Goal: Information Seeking & Learning: Find specific fact

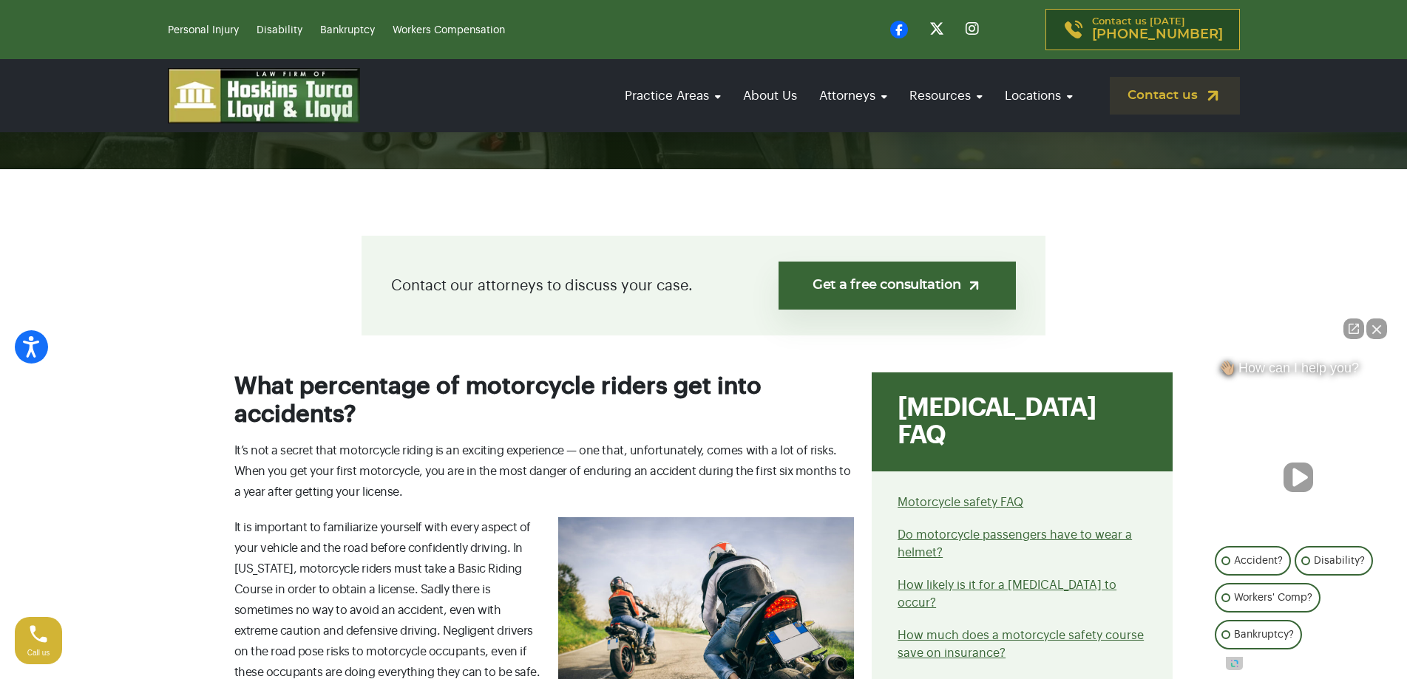
scroll to position [517, 0]
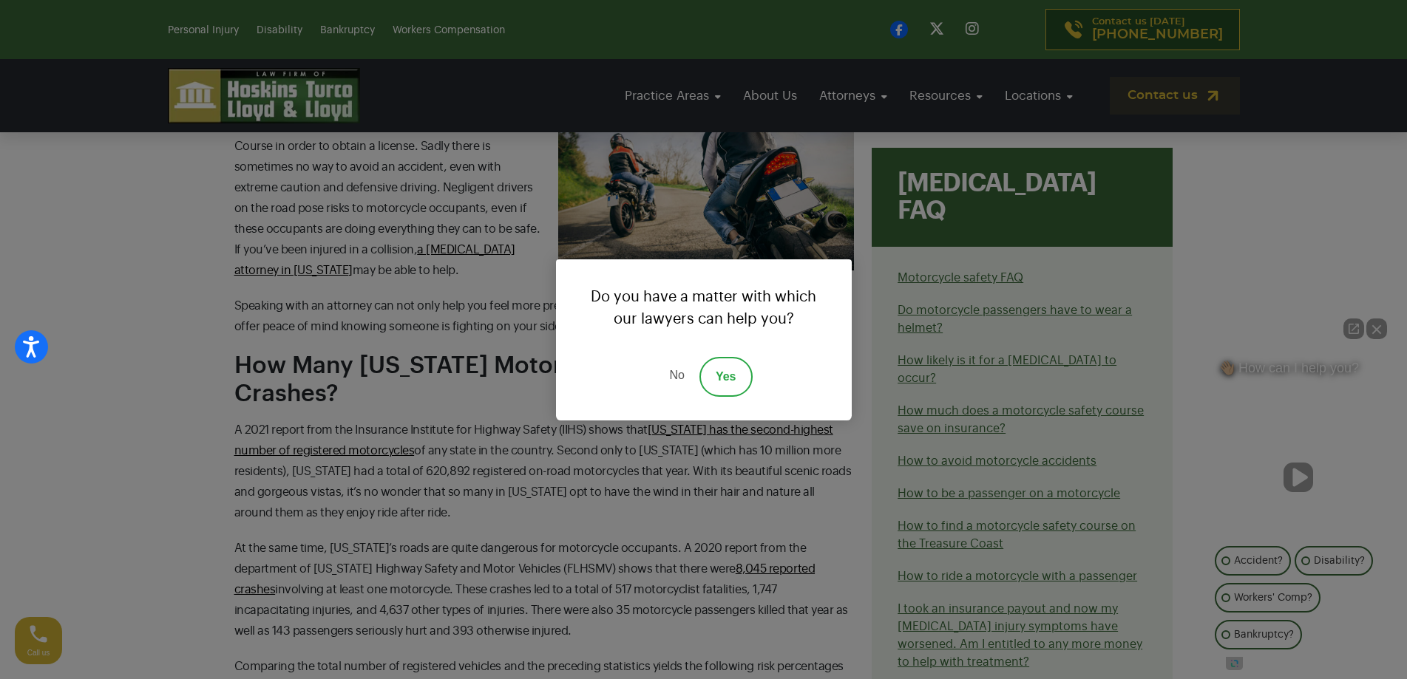
click at [676, 376] on link "No" at bounding box center [676, 377] width 44 height 40
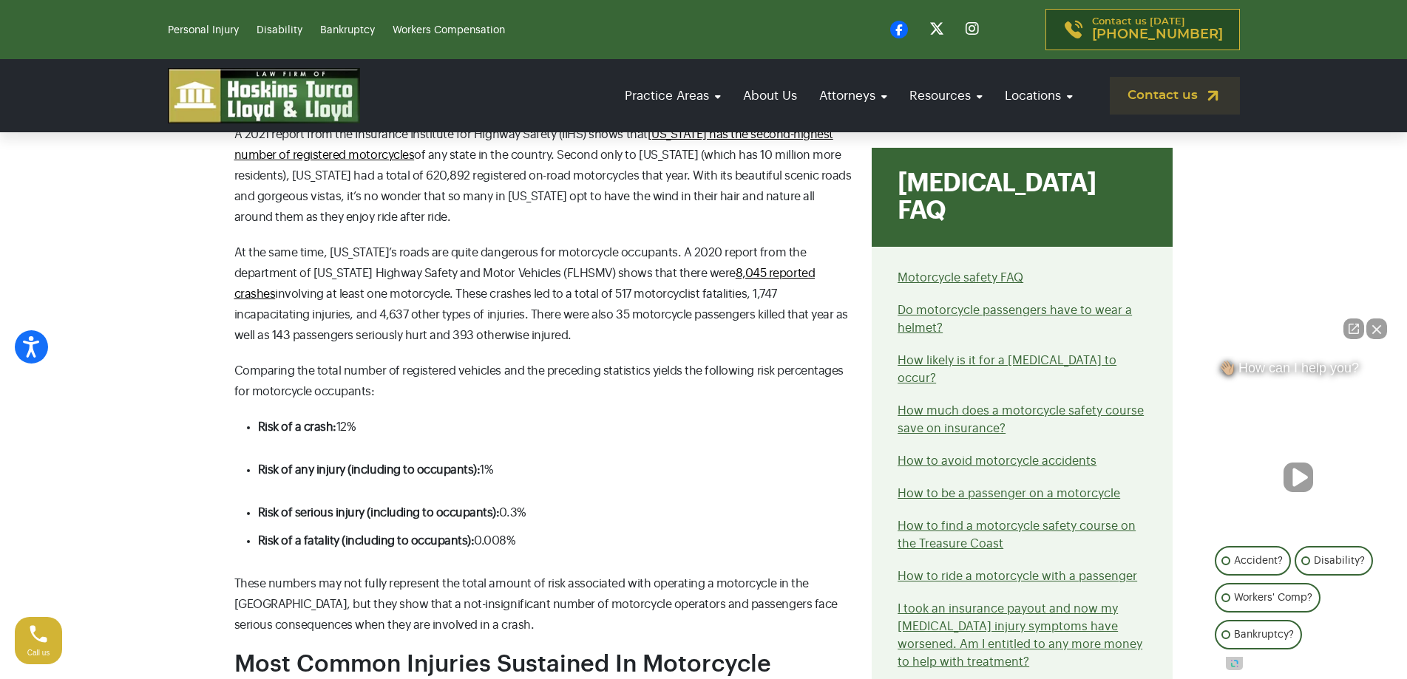
scroll to position [1109, 0]
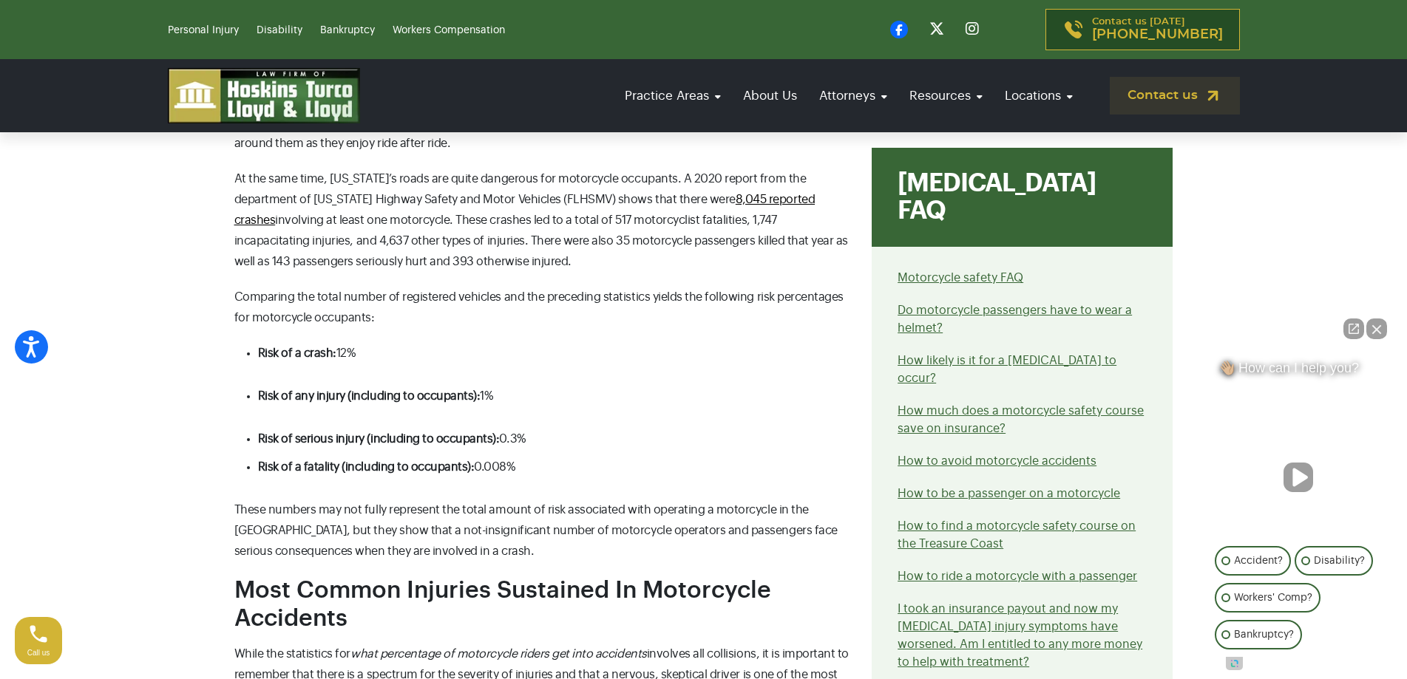
click at [585, 435] on li "Risk of serious injury (including to occupants): 0.3%" at bounding box center [556, 439] width 597 height 21
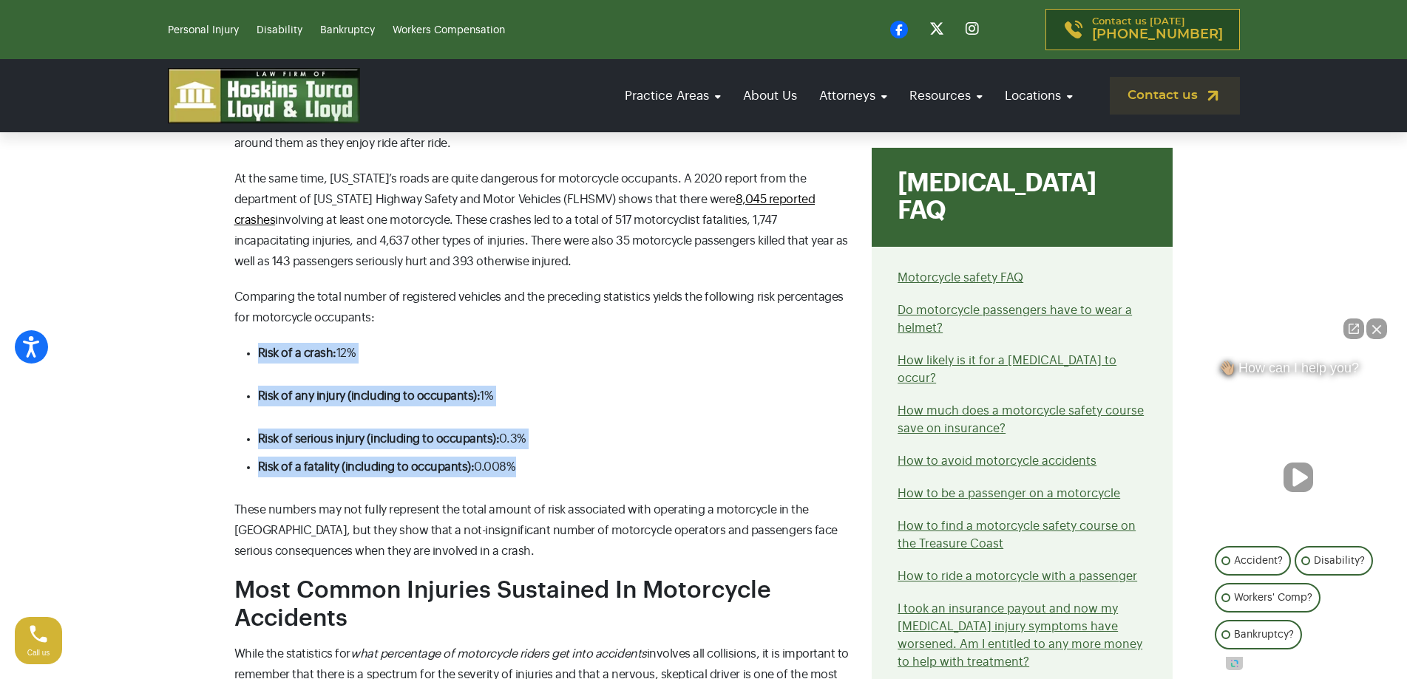
drag, startPoint x: 463, startPoint y: 471, endPoint x: 247, endPoint y: 345, distance: 249.8
click at [251, 345] on ul "Risk of a crash: 12%" at bounding box center [544, 353] width 620 height 21
drag, startPoint x: 535, startPoint y: 472, endPoint x: 244, endPoint y: 345, distance: 317.5
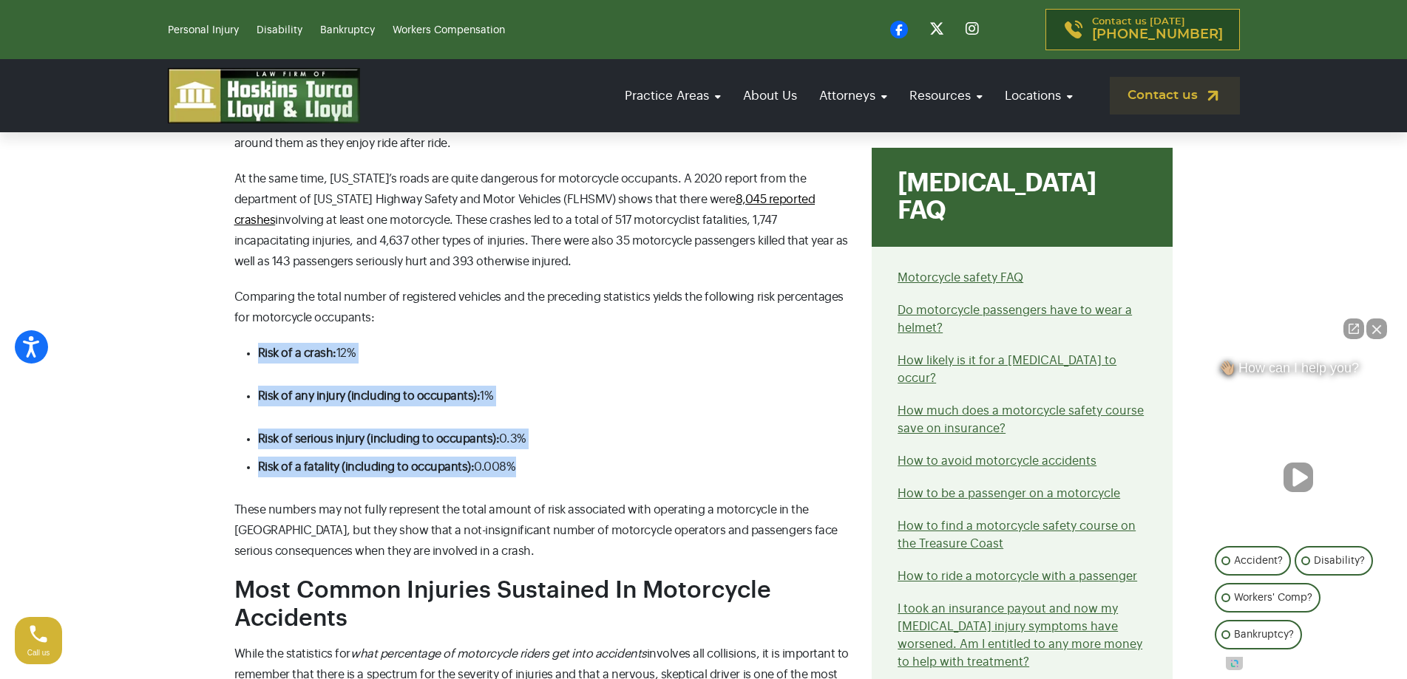
drag, startPoint x: 538, startPoint y: 466, endPoint x: 254, endPoint y: 344, distance: 309.9
click at [258, 344] on li "Risk of a crash: 12%" at bounding box center [556, 353] width 597 height 21
drag, startPoint x: 532, startPoint y: 461, endPoint x: 231, endPoint y: 331, distance: 327.8
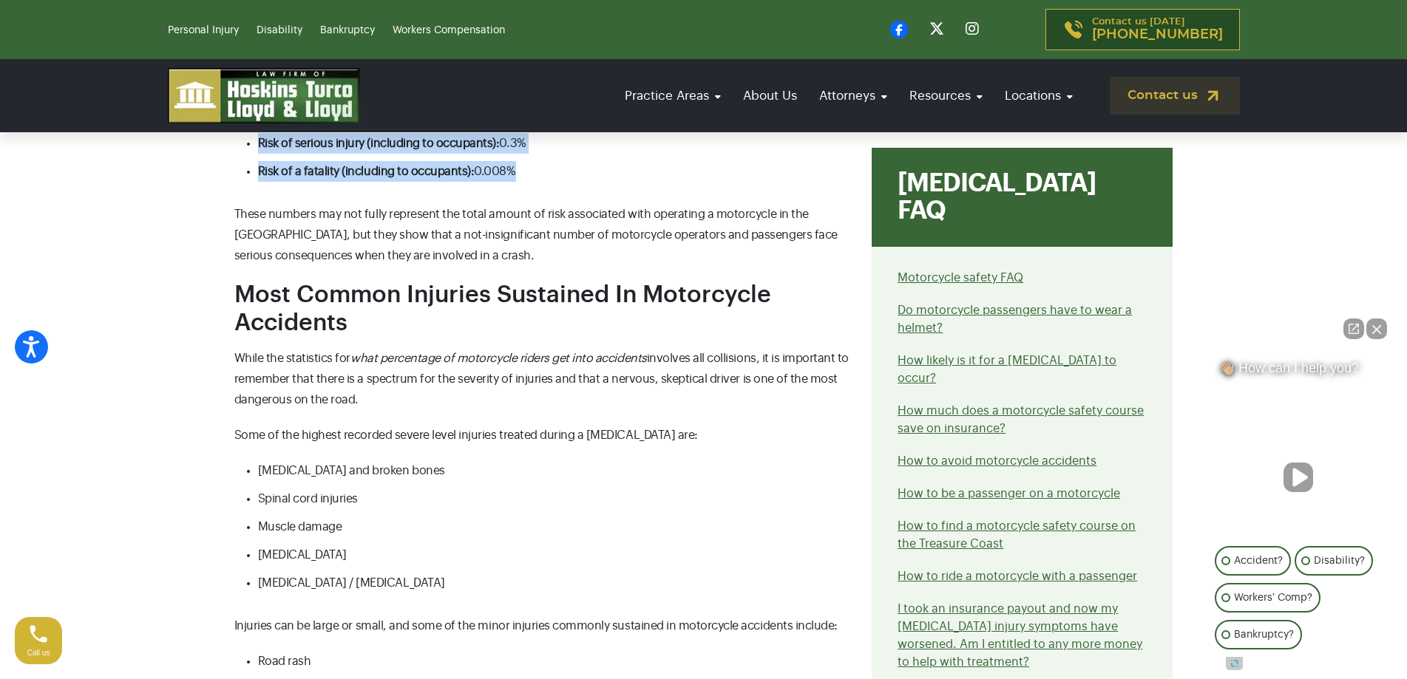
click at [569, 163] on li "Risk of a fatality (including to occupants): 0.008%" at bounding box center [556, 171] width 597 height 21
